Goal: Navigation & Orientation: Understand site structure

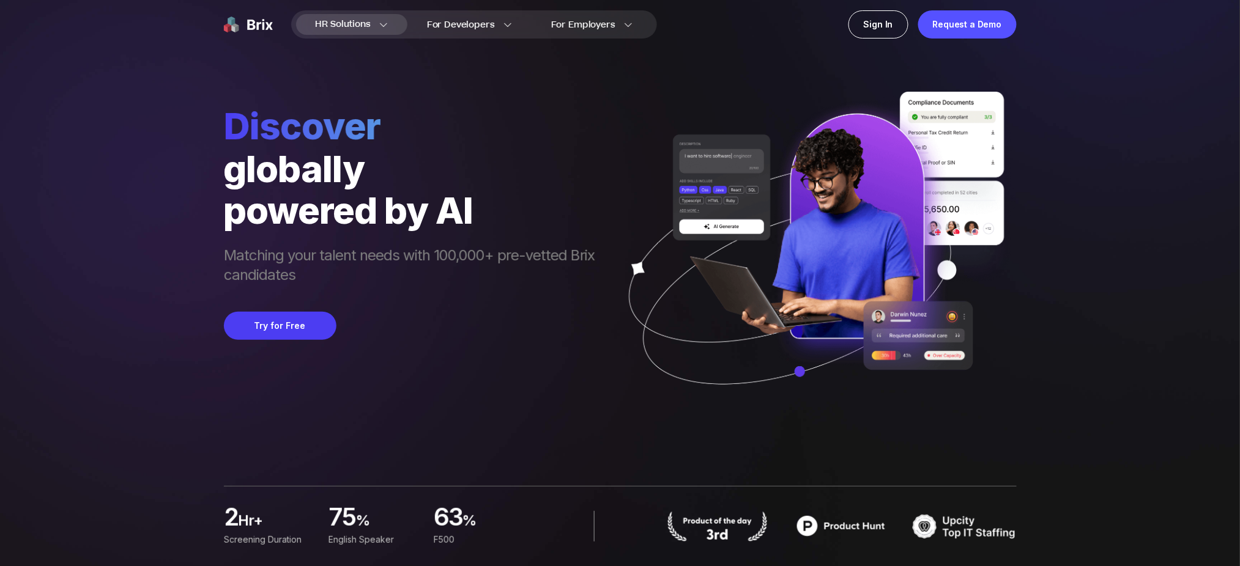
click at [360, 27] on span "HR Solutions" at bounding box center [343, 25] width 55 height 20
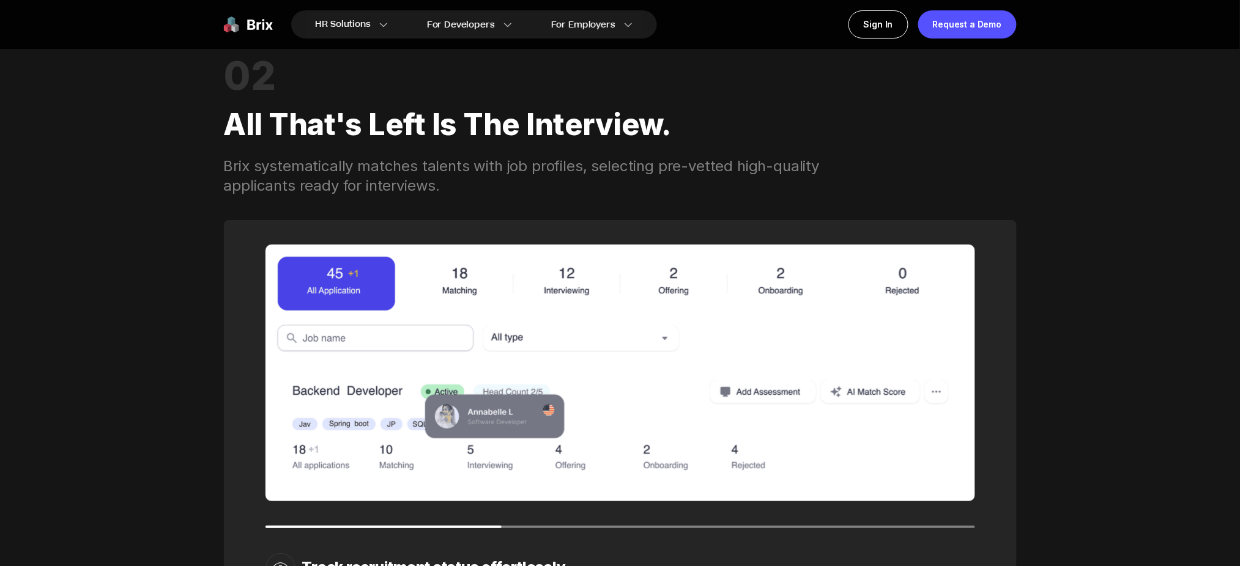
scroll to position [1520, 0]
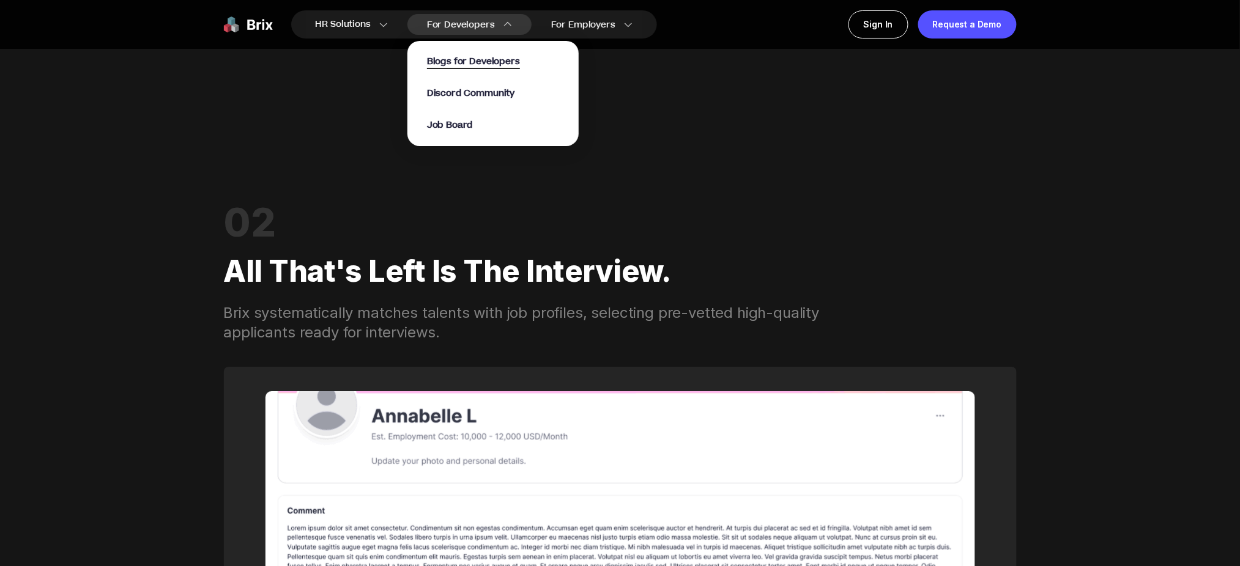
click at [495, 57] on span "Blogs for Developers" at bounding box center [473, 62] width 93 height 14
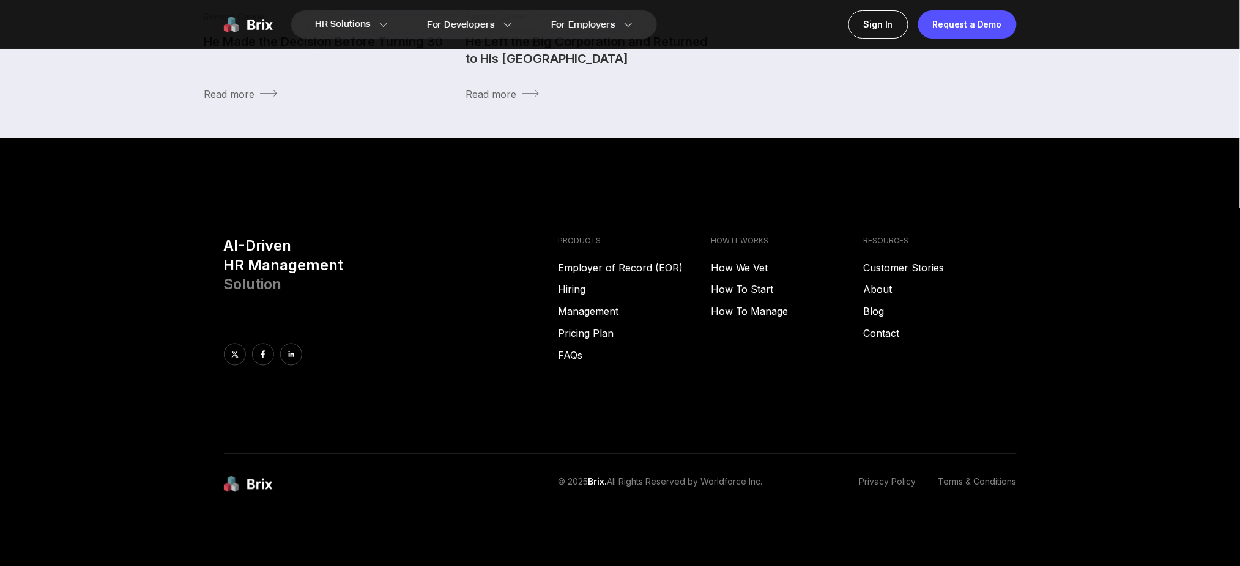
drag, startPoint x: 529, startPoint y: 182, endPoint x: 529, endPoint y: 176, distance: 6.7
click at [529, 182] on footer "AI-Driven HR Management Solution PRODUCTS Employer of Record (EOR) Hiring Manag…" at bounding box center [620, 352] width 1240 height 428
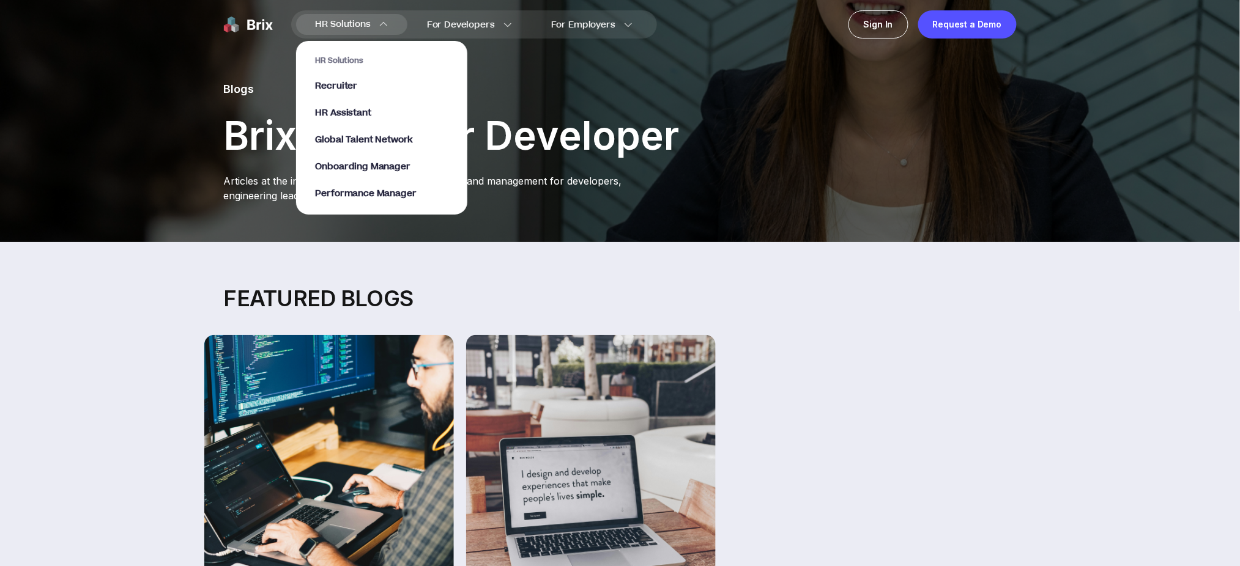
click at [351, 28] on span "HR Solutions" at bounding box center [343, 25] width 55 height 20
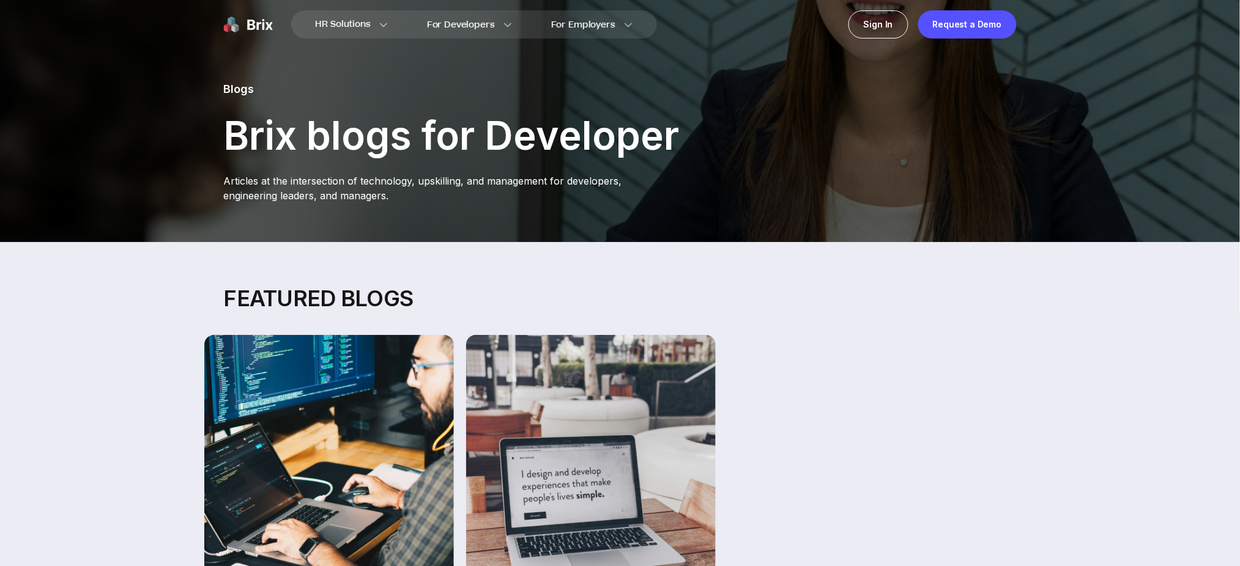
click at [962, 119] on div "Blogs Brix blogs for Developer Articles at the intersection of technology, upsk…" at bounding box center [620, 121] width 881 height 242
click at [245, 23] on img at bounding box center [248, 24] width 49 height 28
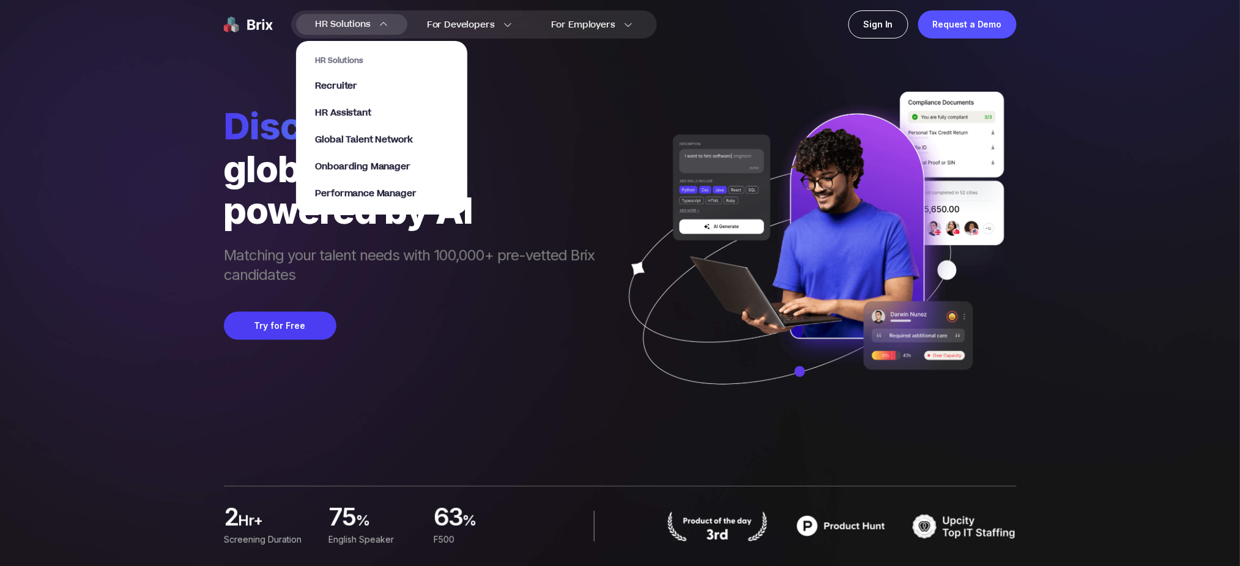
click at [347, 68] on div "HR Solutions Recruiter HR Assistant Global Talent Network Onboarding Manager Pe…" at bounding box center [382, 128] width 132 height 144
click at [357, 142] on span "Global Talent Network" at bounding box center [365, 140] width 98 height 14
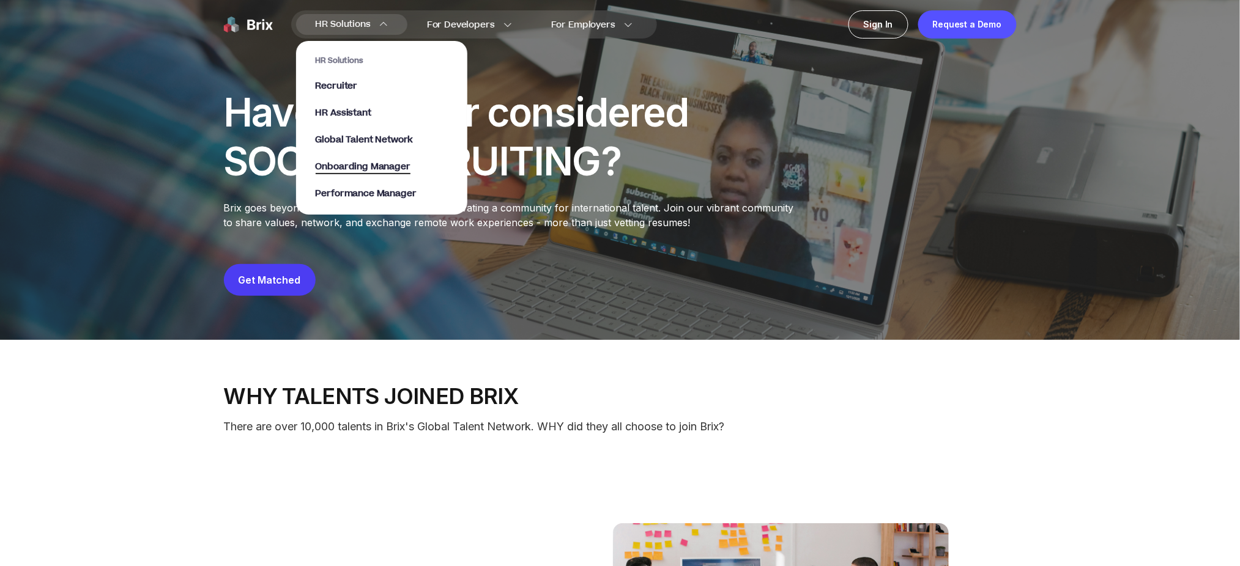
click at [366, 169] on span "Onboarding Manager" at bounding box center [363, 167] width 95 height 14
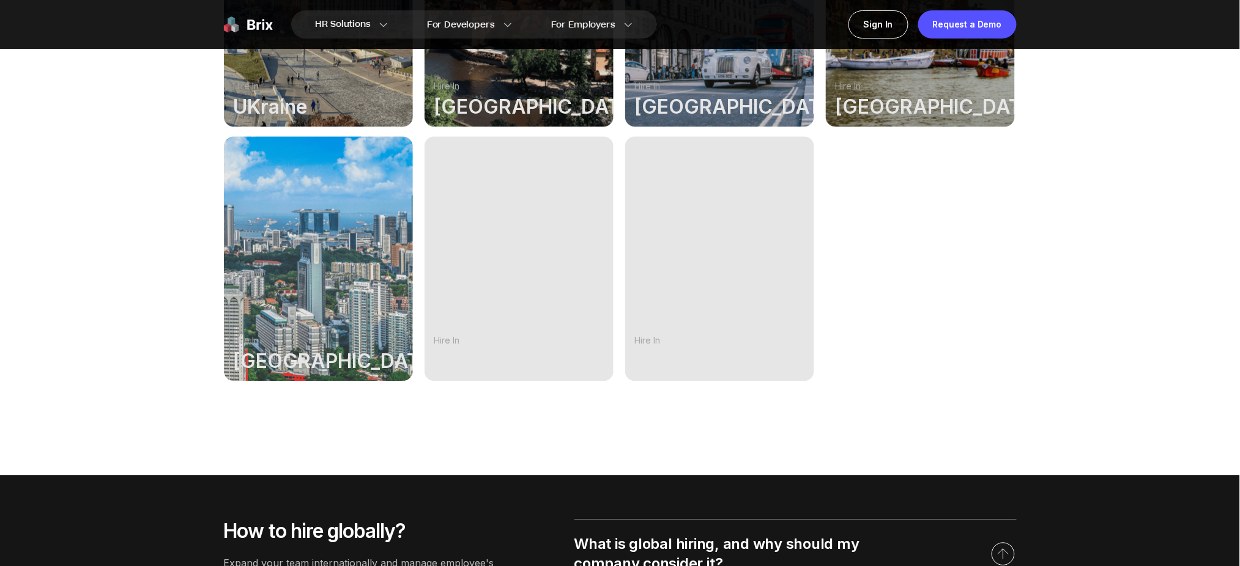
scroll to position [1386, 0]
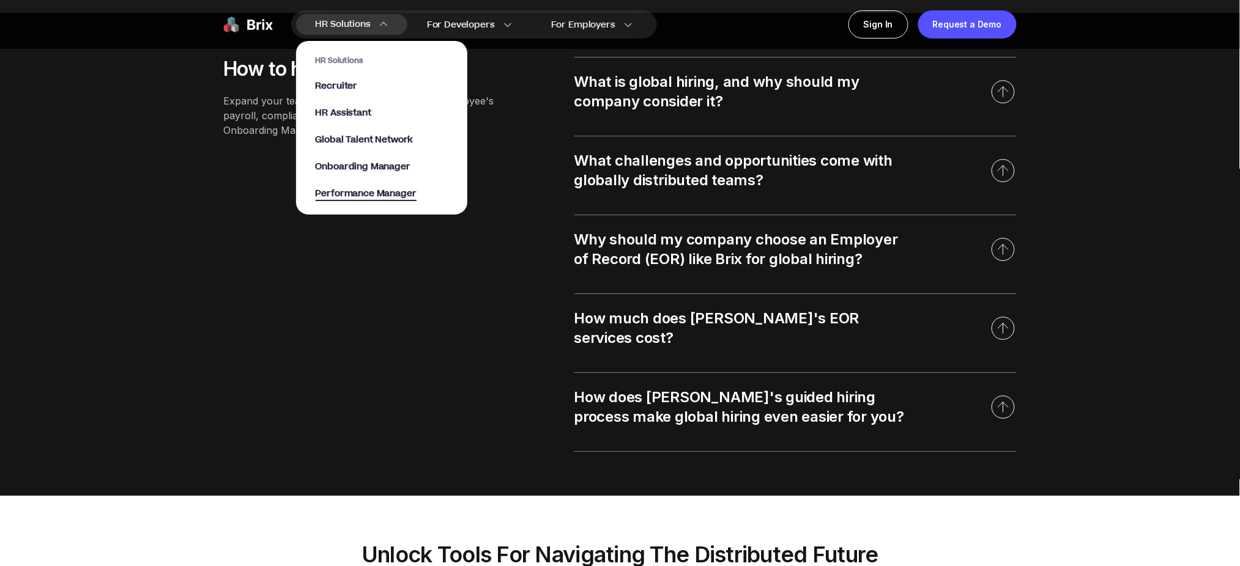
click at [365, 191] on span "Performance Manager" at bounding box center [366, 194] width 101 height 14
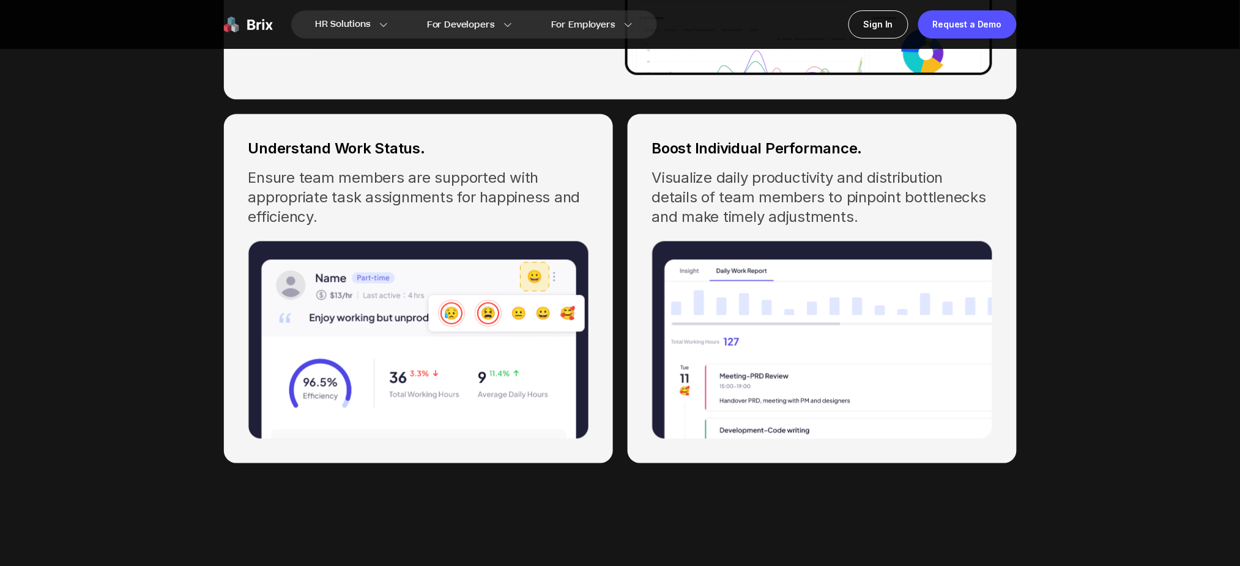
scroll to position [5151, 0]
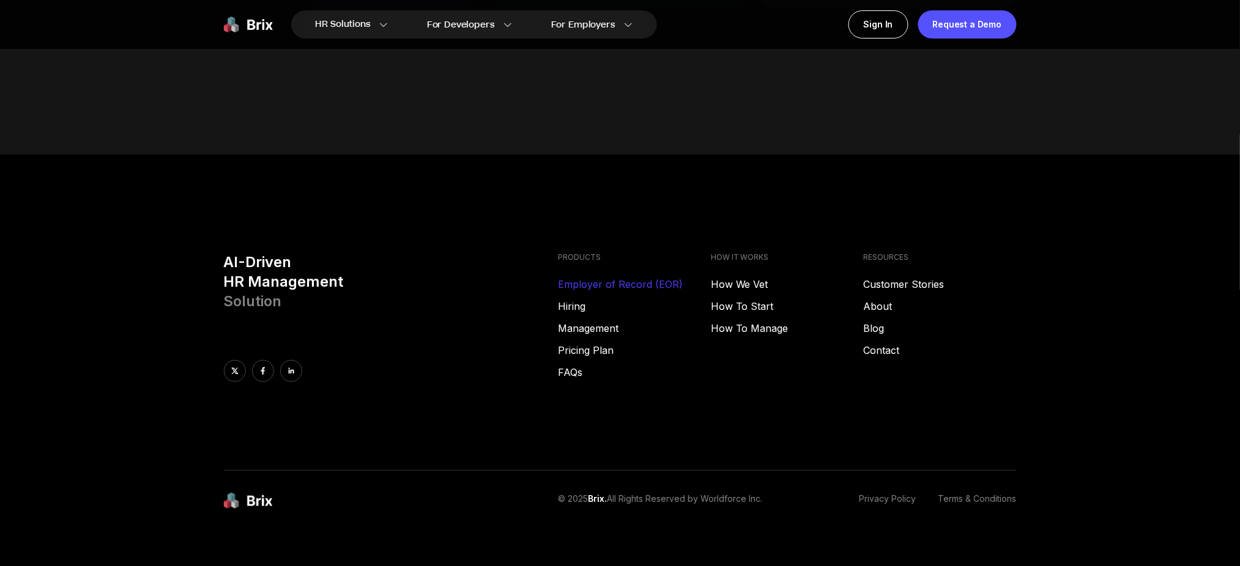
click at [615, 277] on link "Employer of Record (EOR)" at bounding box center [634, 284] width 153 height 15
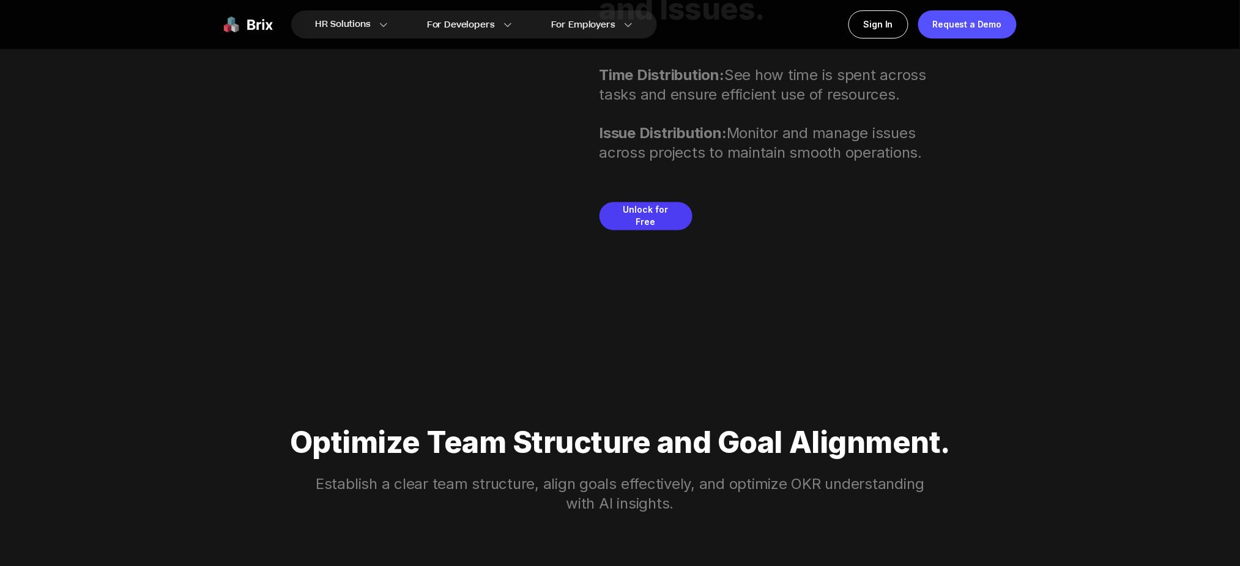
scroll to position [2296, 0]
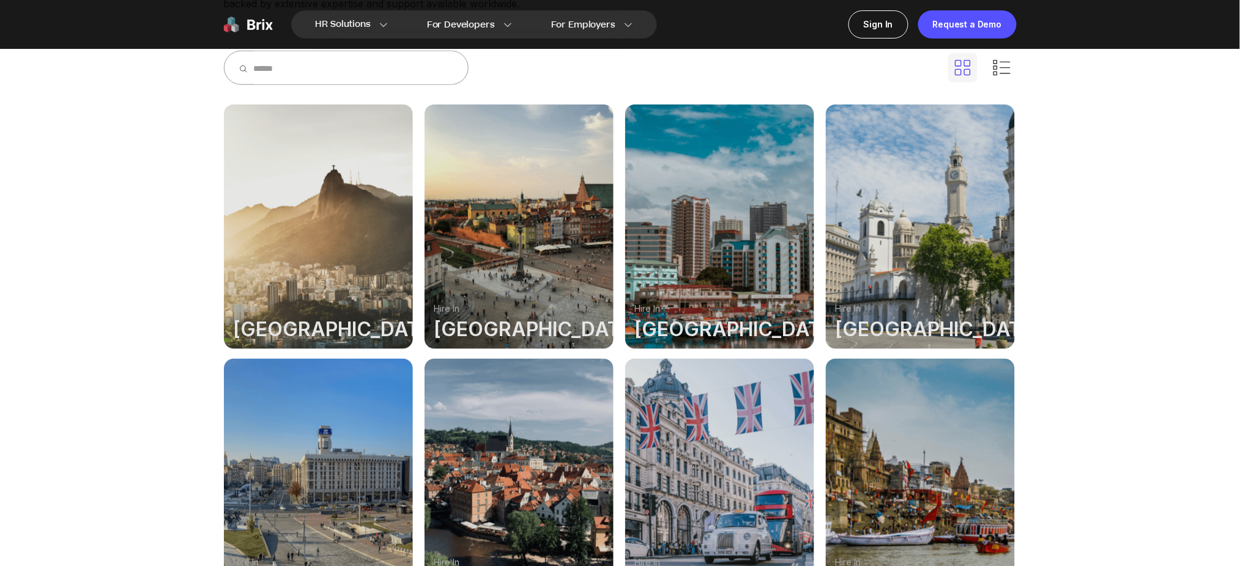
scroll to position [245, 0]
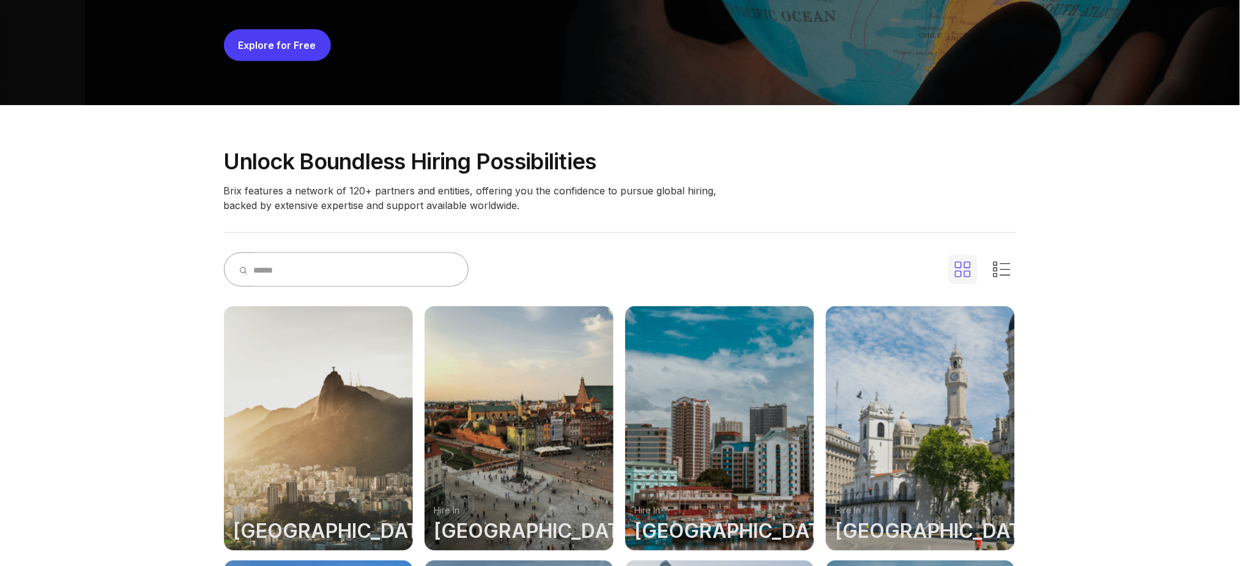
drag, startPoint x: 195, startPoint y: 201, endPoint x: 184, endPoint y: 221, distance: 22.7
